Goal: Find specific fact: Find specific fact

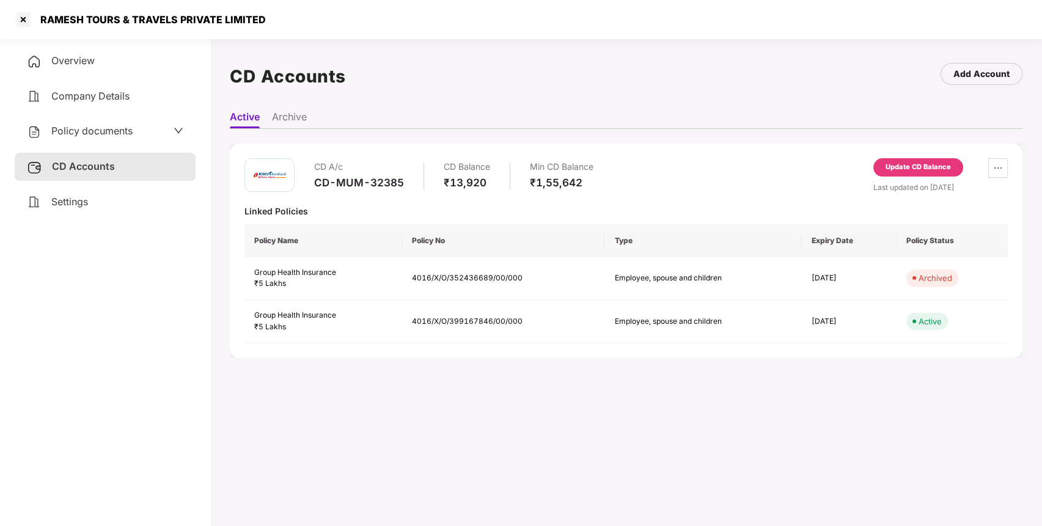
click at [356, 186] on div "CD-MUM-32385" at bounding box center [359, 182] width 90 height 13
copy div "CD-MUM-32385"
click at [25, 10] on div at bounding box center [23, 20] width 20 height 20
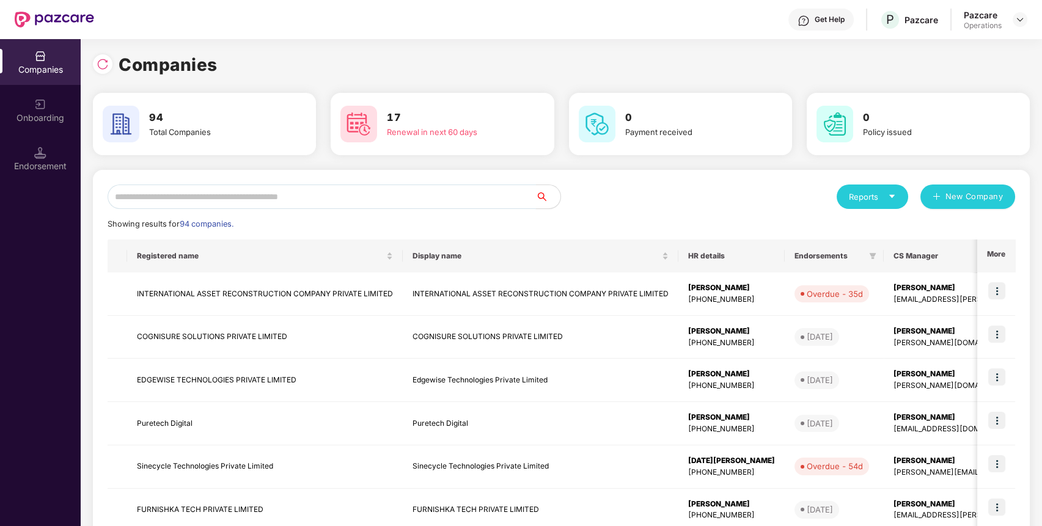
click at [490, 202] on input "text" at bounding box center [322, 197] width 428 height 24
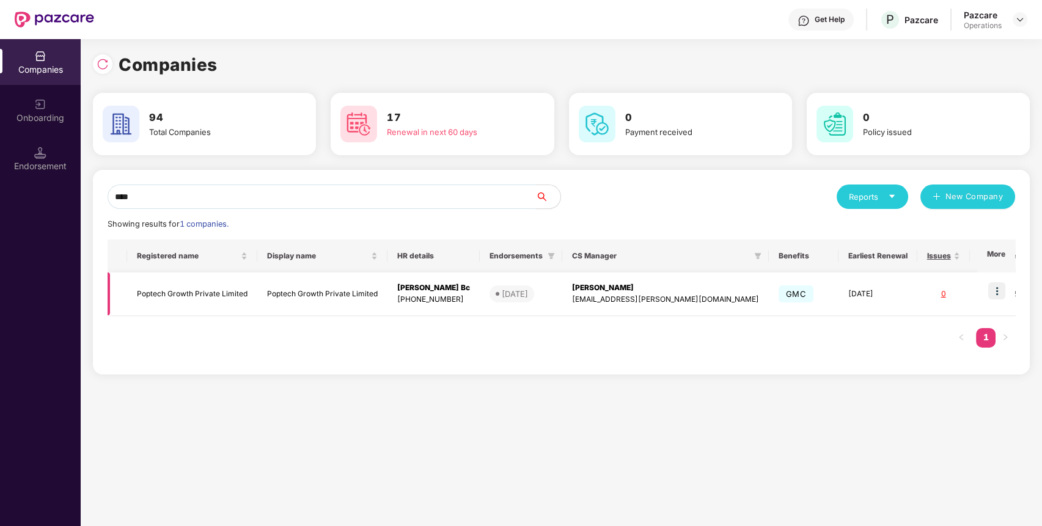
type input "****"
click at [997, 288] on img at bounding box center [996, 290] width 17 height 17
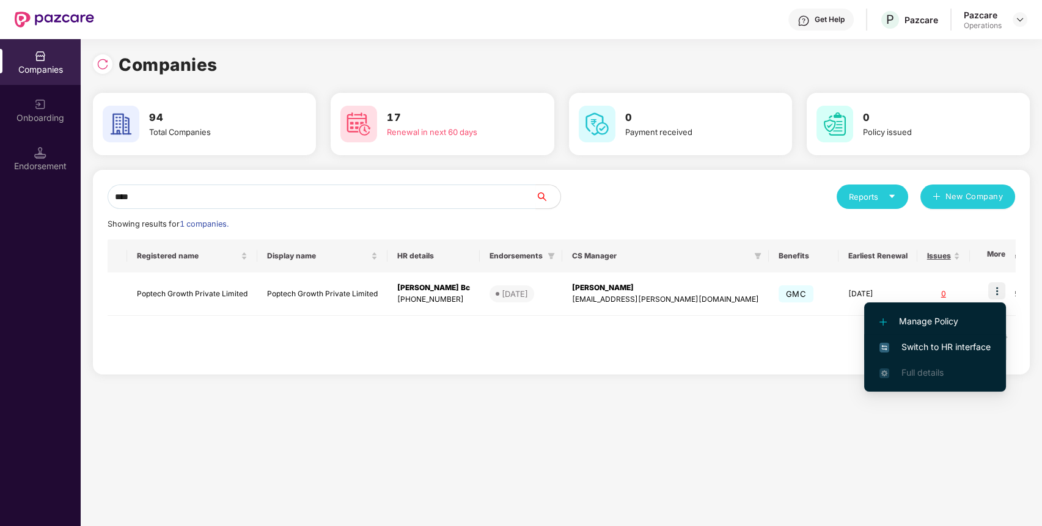
click at [968, 342] on span "Switch to HR interface" at bounding box center [934, 346] width 111 height 13
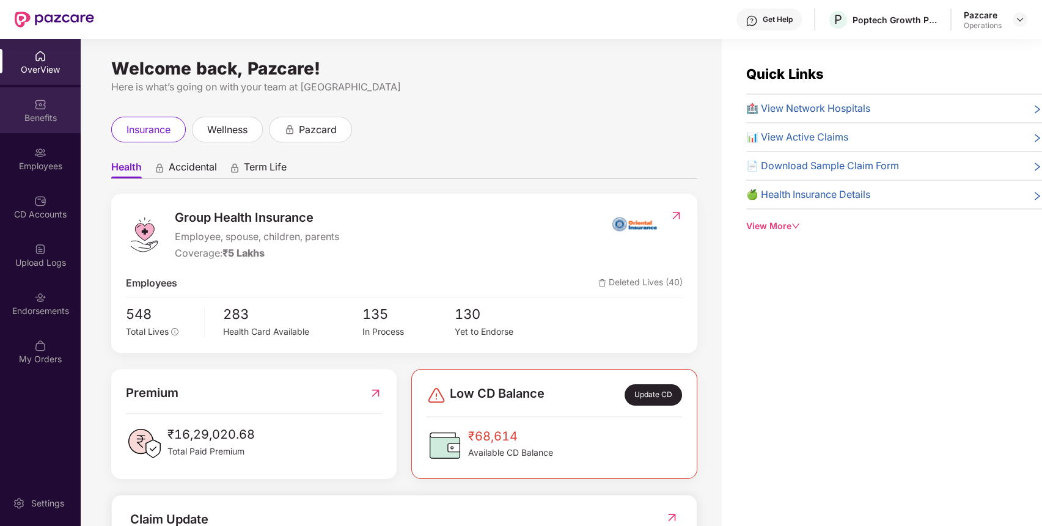
click at [62, 123] on div "Benefits" at bounding box center [40, 110] width 81 height 46
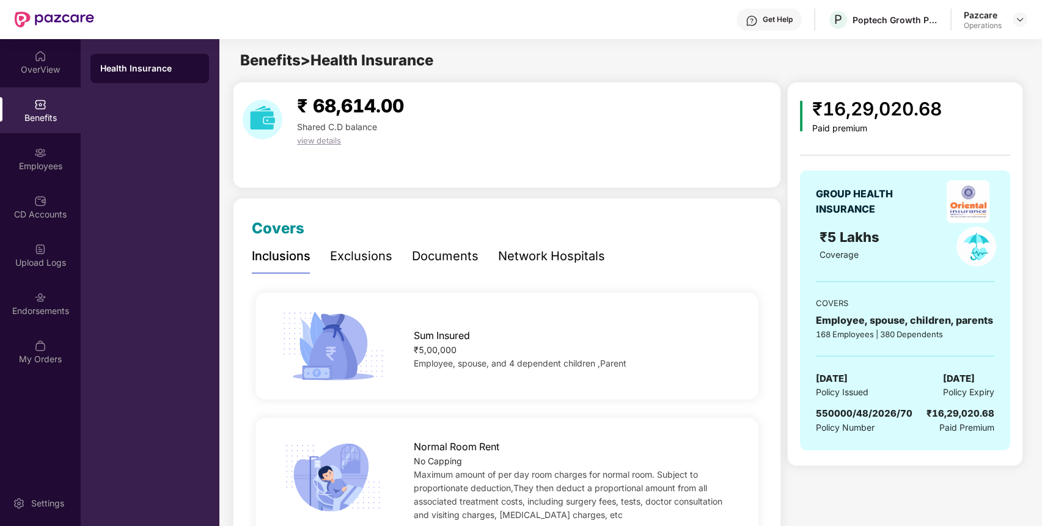
click at [861, 416] on span "550000/48/2026/70" at bounding box center [864, 414] width 97 height 12
copy span "550000/48/2026/70"
click at [51, 202] on div "CD Accounts" at bounding box center [40, 207] width 81 height 46
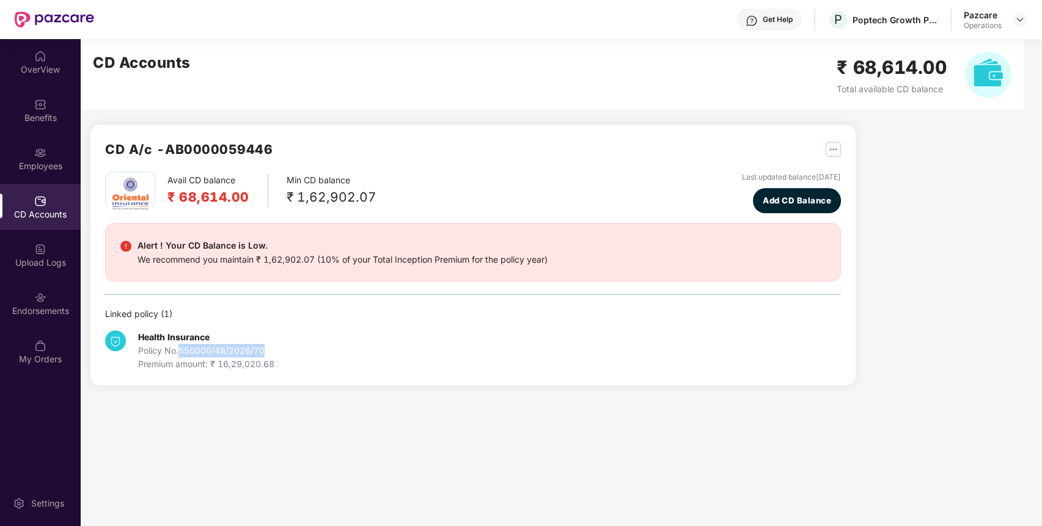
drag, startPoint x: 182, startPoint y: 347, endPoint x: 277, endPoint y: 345, distance: 96.0
click at [277, 345] on div "Health Insurance Policy No. 550000/48/2026/70 Premium amount: ₹ 16,29,020.68" at bounding box center [227, 351] width 245 height 40
copy div "550000/48/2026/70"
click at [1026, 16] on div at bounding box center [1020, 19] width 15 height 15
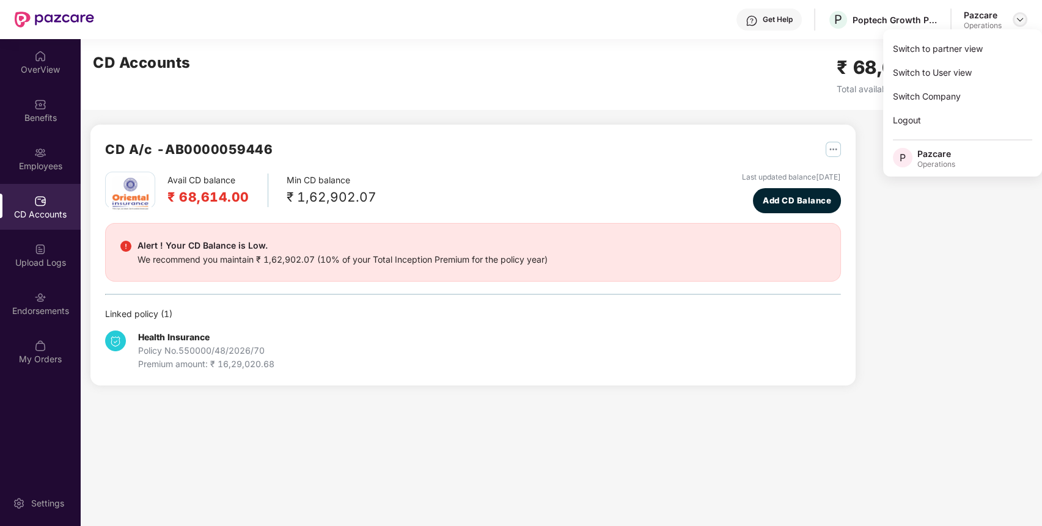
click at [1023, 20] on img at bounding box center [1020, 20] width 10 height 10
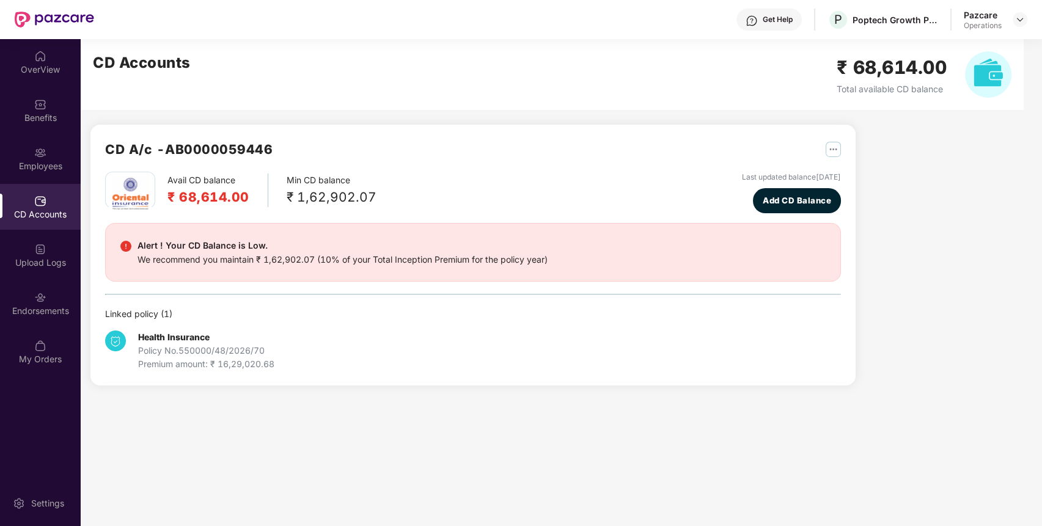
click at [993, 29] on div "Operations" at bounding box center [983, 26] width 38 height 10
click at [1018, 21] on img at bounding box center [1020, 20] width 10 height 10
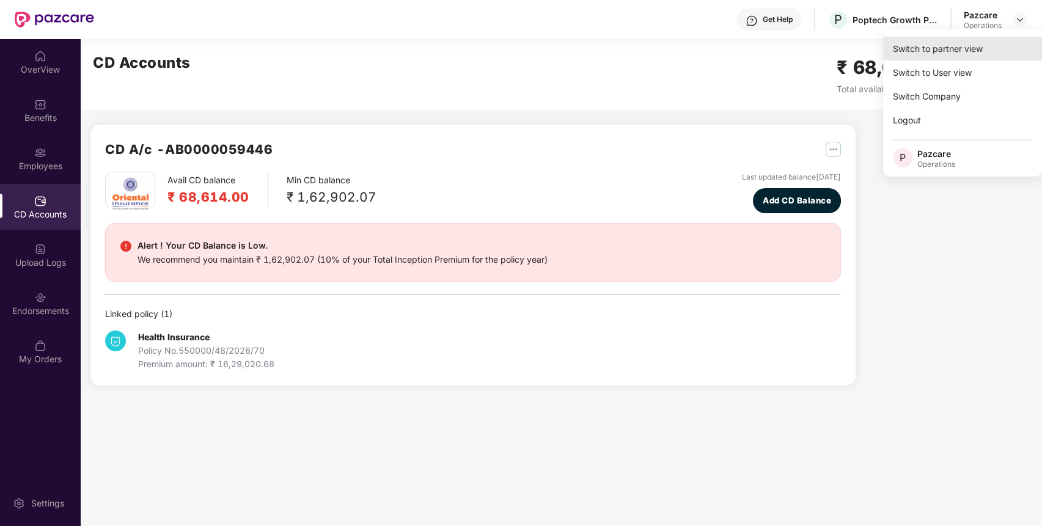
click at [991, 44] on div "Switch to partner view" at bounding box center [962, 49] width 159 height 24
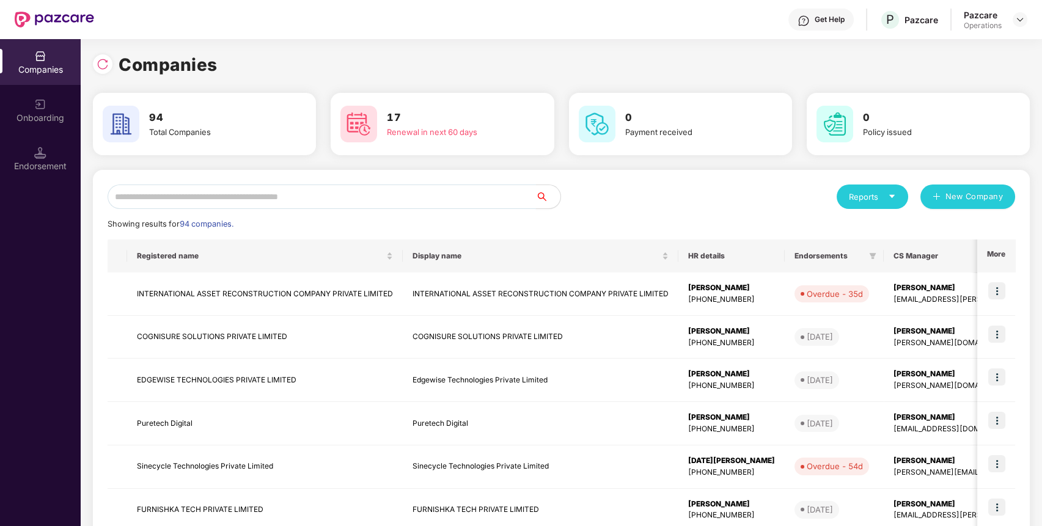
click at [504, 192] on input "text" at bounding box center [322, 197] width 428 height 24
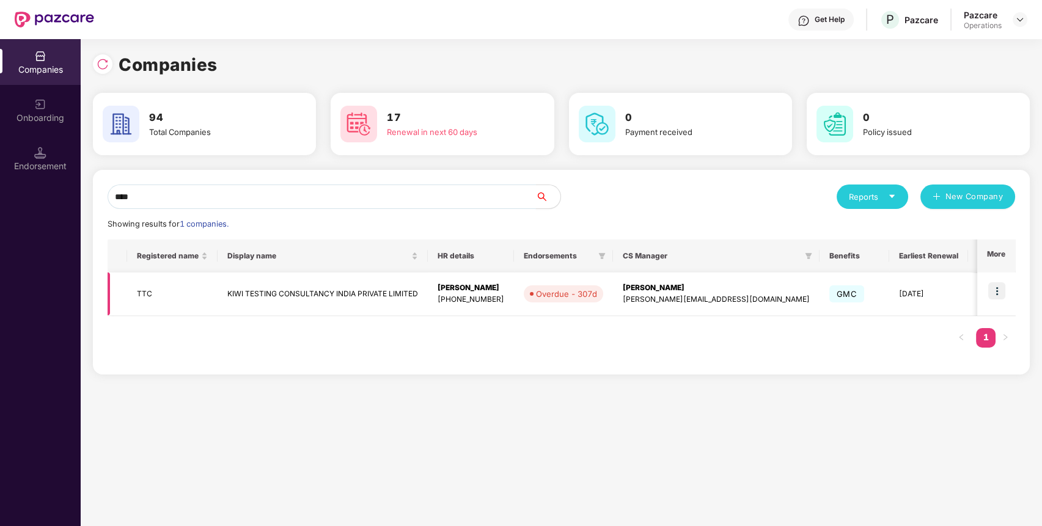
type input "****"
click at [279, 295] on td "KIWI TESTING CONSULTANCY INDIA PRIVATE LIMITED" at bounding box center [323, 294] width 210 height 43
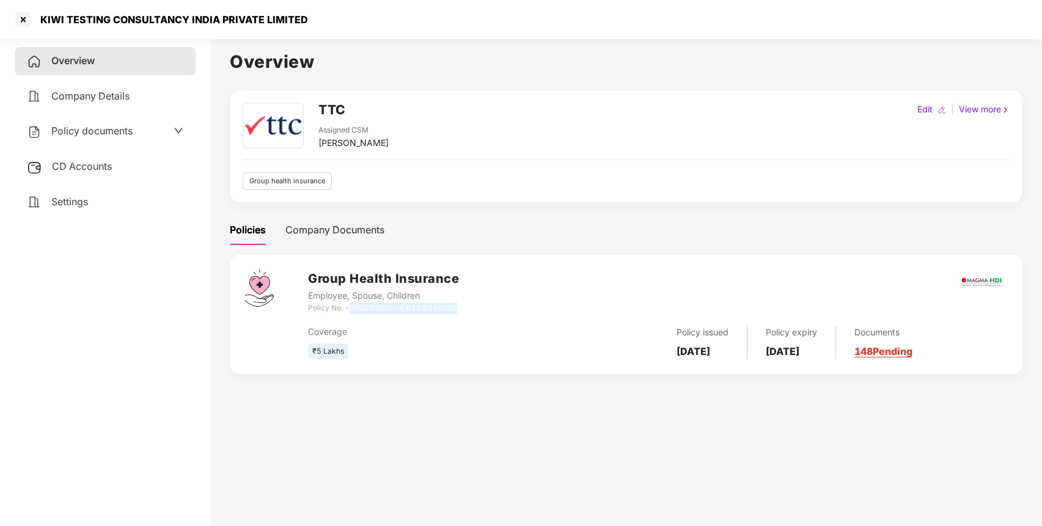
drag, startPoint x: 353, startPoint y: 306, endPoint x: 464, endPoint y: 308, distance: 110.6
click at [464, 308] on div "Group Health Insurance Employee, Spouse, Children Policy No. - P0025300004/6115…" at bounding box center [658, 292] width 700 height 44
copy icon "P0025300004/6115/100226"
